Goal: Task Accomplishment & Management: Manage account settings

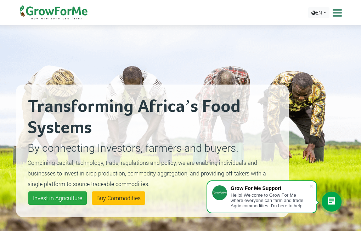
click at [339, 10] on icon at bounding box center [336, 12] width 11 height 11
click at [341, 15] on icon at bounding box center [336, 12] width 11 height 11
click at [335, 11] on icon at bounding box center [336, 12] width 11 height 11
click at [337, 9] on icon at bounding box center [336, 12] width 11 height 11
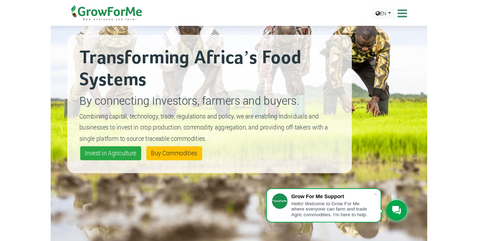
scroll to position [19, 0]
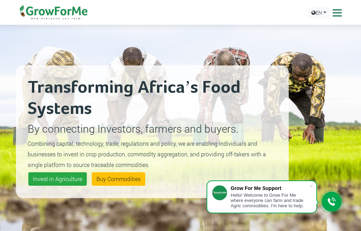
click at [335, 13] on icon at bounding box center [336, 12] width 11 height 11
click at [263, 31] on div "Transforming Africa’s Food Systems By connecting Investors, farmers and buyers.…" at bounding box center [152, 131] width 273 height 231
click at [337, 18] on div "EN English French" at bounding box center [324, 12] width 37 height 25
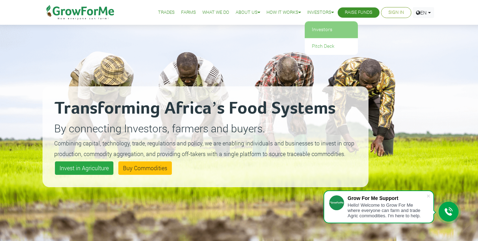
click at [325, 29] on link "Investors" at bounding box center [331, 30] width 53 height 16
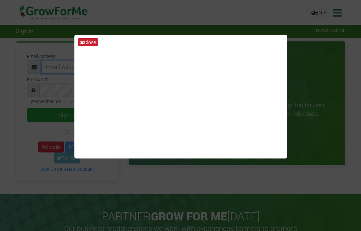
type input "[EMAIL_ADDRESS][DOMAIN_NAME]"
click at [82, 40] on icon at bounding box center [82, 42] width 4 height 5
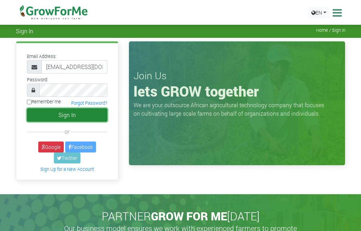
click at [73, 118] on button "Sign In" at bounding box center [67, 114] width 81 height 13
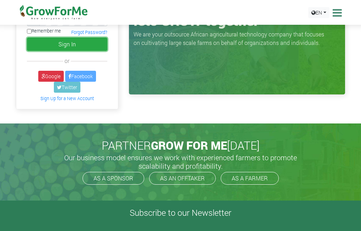
scroll to position [35, 0]
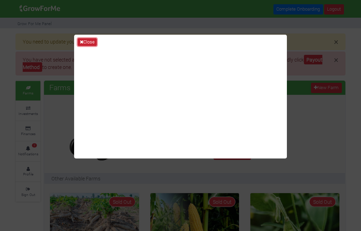
click at [87, 41] on button "Close" at bounding box center [87, 42] width 19 height 8
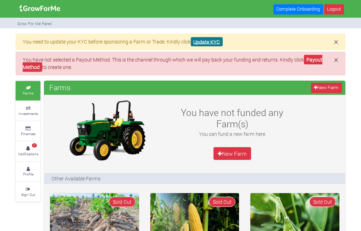
click at [203, 42] on link "Update KYC" at bounding box center [207, 42] width 32 height 10
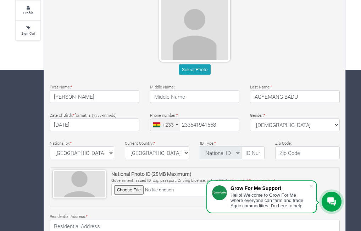
scroll to position [177, 0]
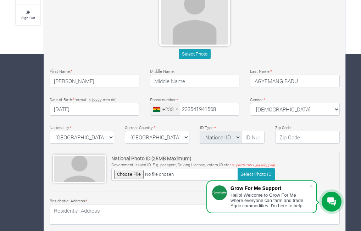
type input "54 194 1568"
click at [238, 137] on select "National ID Ghana ID Passport Drivers" at bounding box center [219, 137] width 41 height 13
click at [199, 131] on select "National ID Ghana ID Passport Drivers" at bounding box center [219, 137] width 41 height 13
click at [250, 137] on input "text" at bounding box center [252, 137] width 23 height 13
click at [275, 154] on div "National Photo ID (25MB Maximum) Government issued ID. E.g. passport, Driving L…" at bounding box center [195, 172] width 290 height 40
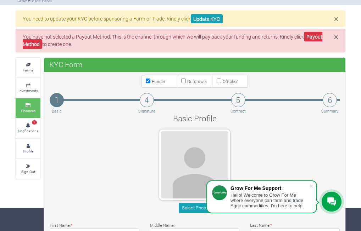
scroll to position [35, 0]
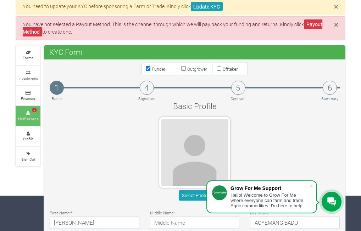
click at [30, 114] on icon at bounding box center [27, 114] width 21 height 4
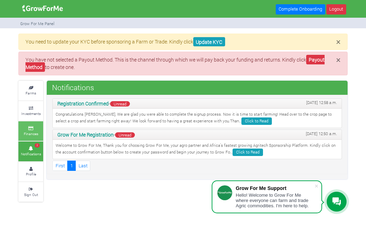
click at [20, 126] on link "Finances" at bounding box center [30, 131] width 25 height 19
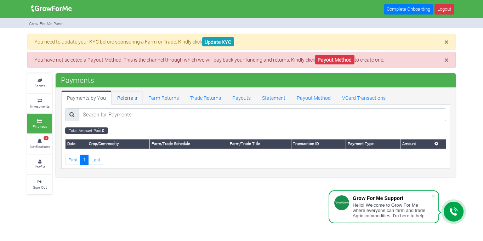
click at [124, 98] on link "Referrals" at bounding box center [127, 98] width 31 height 14
click at [156, 96] on link "Farm Returns" at bounding box center [164, 98] width 42 height 14
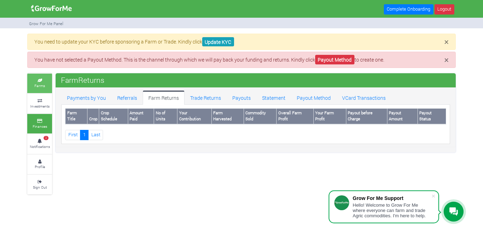
click at [40, 85] on small "Farms" at bounding box center [39, 85] width 11 height 5
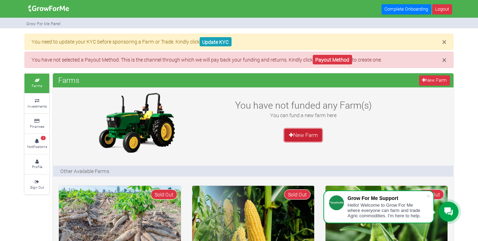
click at [296, 134] on link "New Farm" at bounding box center [303, 135] width 38 height 13
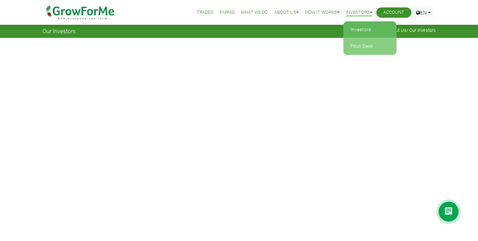
click at [379, 45] on link "Pitch Deck" at bounding box center [369, 46] width 53 height 16
